Goal: Task Accomplishment & Management: Manage account settings

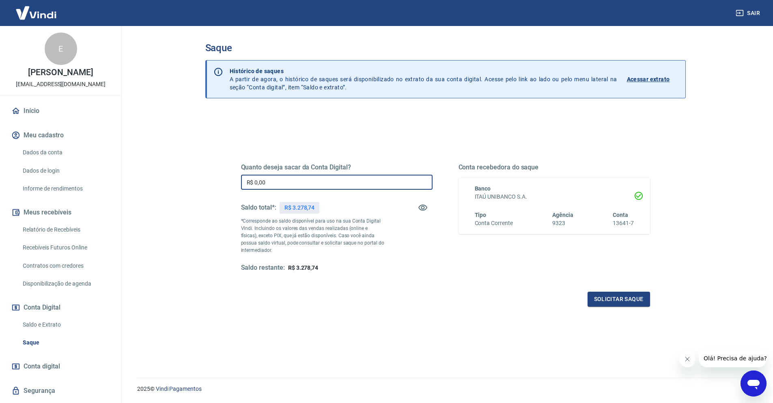
click at [286, 185] on input "R$ 0,00" at bounding box center [337, 182] width 192 height 15
type input "R$ 3.278,74"
click at [616, 299] on button "Solicitar saque" at bounding box center [619, 298] width 63 height 15
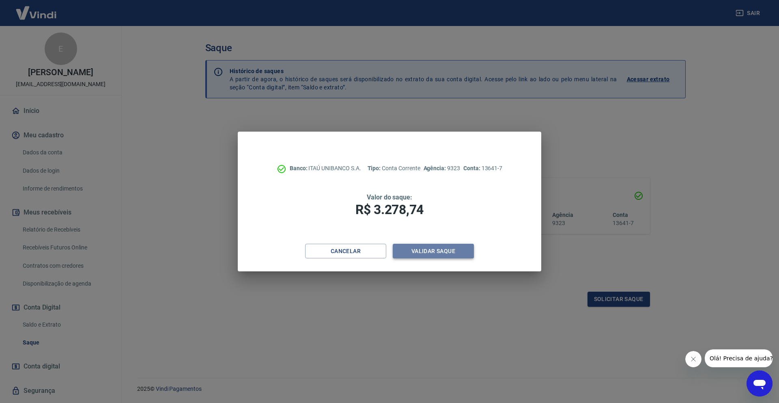
click at [421, 244] on button "Validar saque" at bounding box center [433, 251] width 81 height 15
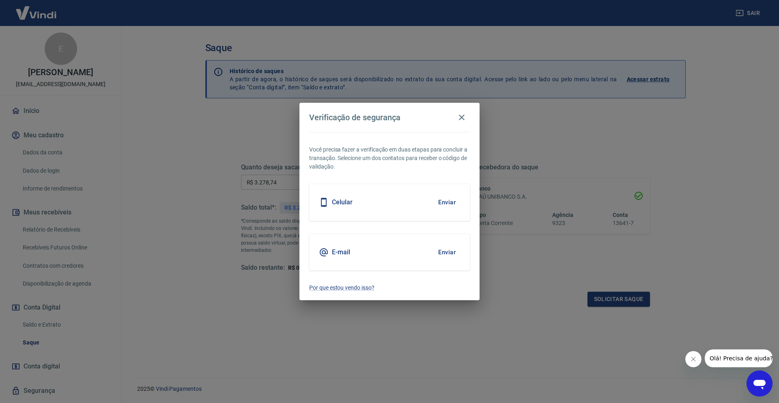
click at [386, 201] on div "Celular Enviar" at bounding box center [389, 202] width 161 height 37
click at [441, 201] on button "Enviar" at bounding box center [447, 202] width 26 height 17
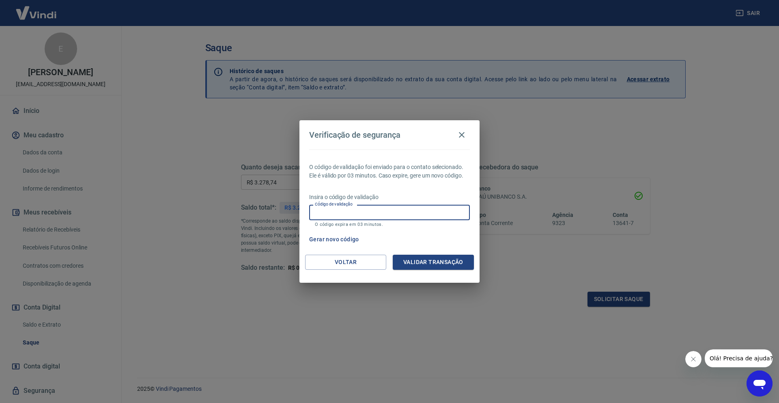
click at [428, 209] on input "Código de validação" at bounding box center [389, 212] width 161 height 15
type input "701913"
click at [423, 258] on button "Validar transação" at bounding box center [433, 261] width 81 height 15
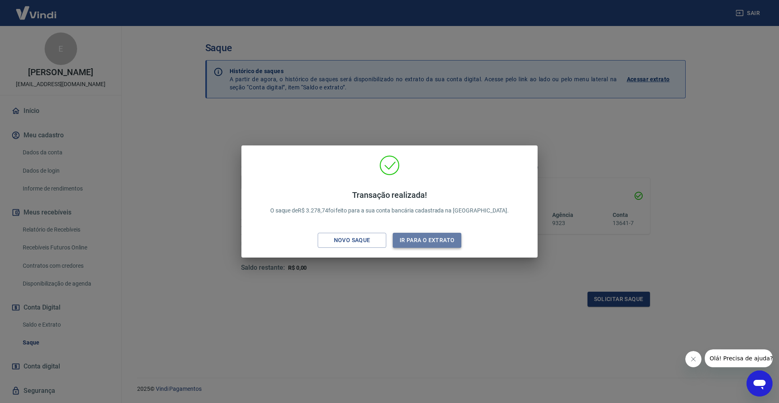
click at [438, 243] on button "Ir para o extrato" at bounding box center [427, 240] width 69 height 15
